Goal: Complete application form

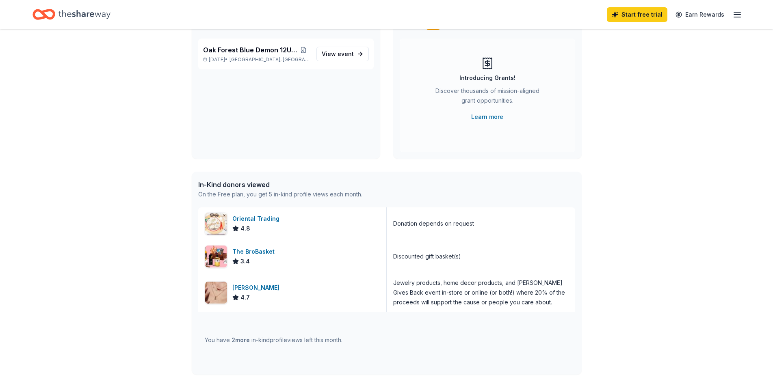
scroll to position [29, 0]
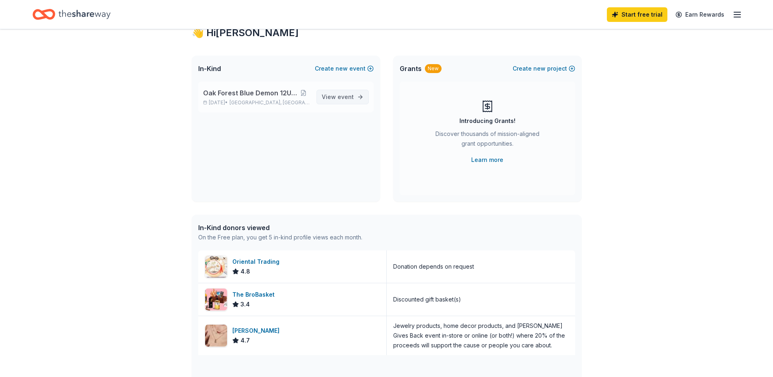
click at [348, 99] on span "event" at bounding box center [345, 96] width 16 height 7
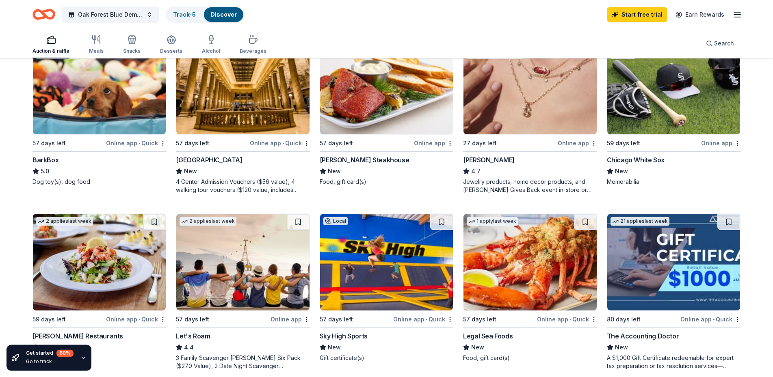
scroll to position [290, 0]
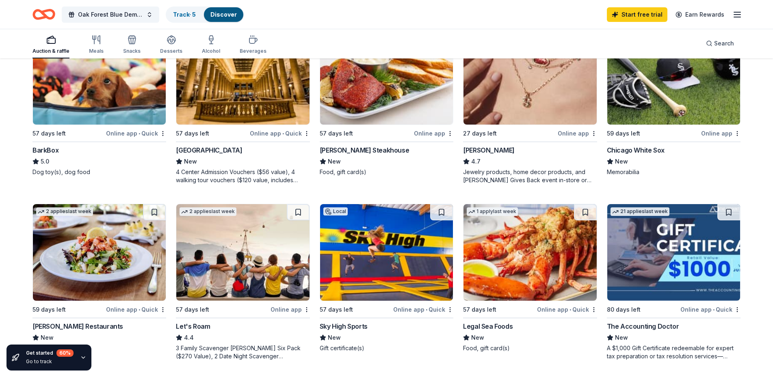
click at [272, 132] on div "Online app • Quick" at bounding box center [280, 133] width 60 height 10
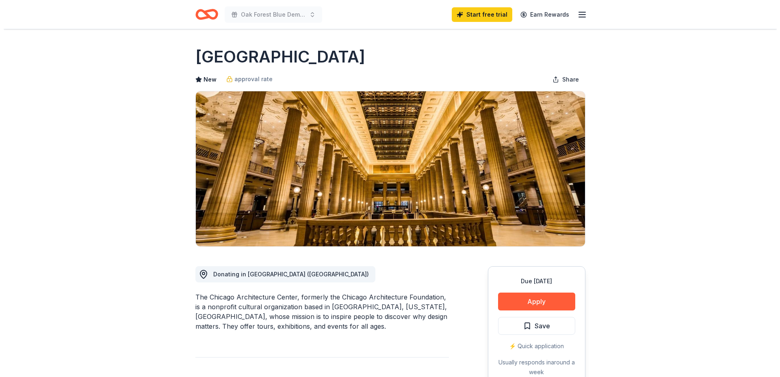
scroll to position [124, 0]
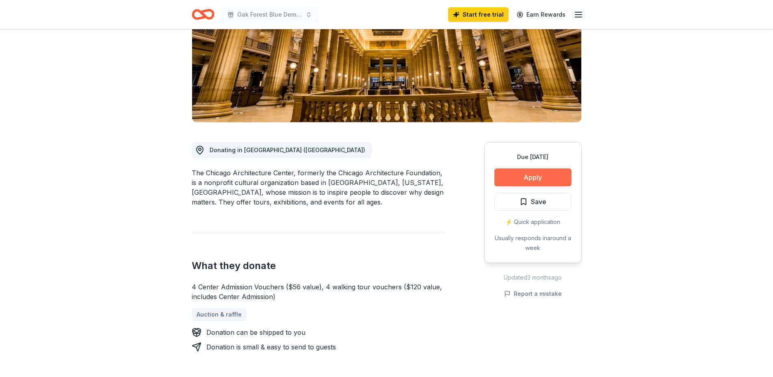
click at [529, 177] on button "Apply" at bounding box center [532, 178] width 77 height 18
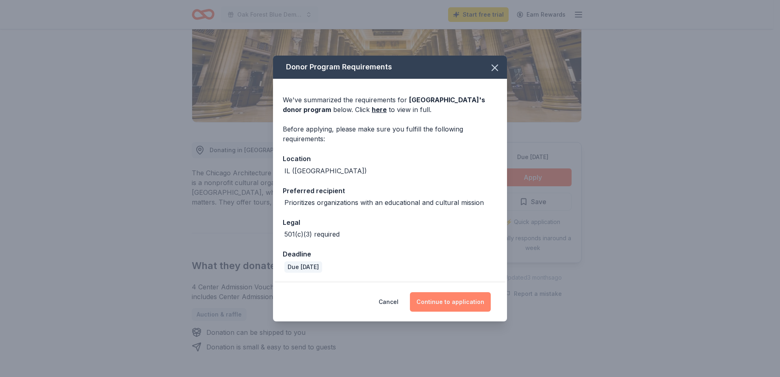
click at [452, 305] on button "Continue to application" at bounding box center [450, 301] width 81 height 19
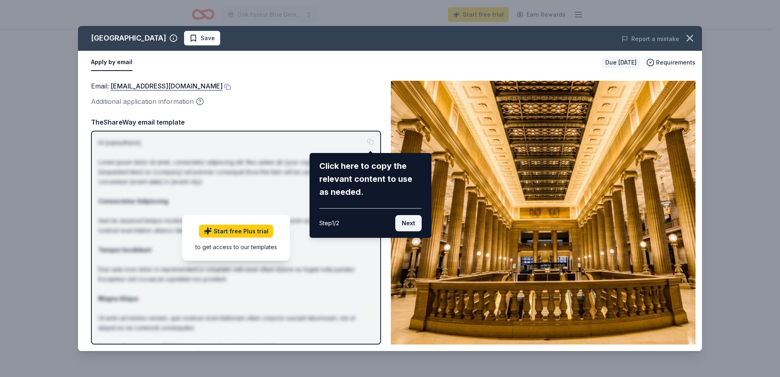
click at [412, 226] on button "Next" at bounding box center [408, 223] width 26 height 16
